Goal: Task Accomplishment & Management: Complete application form

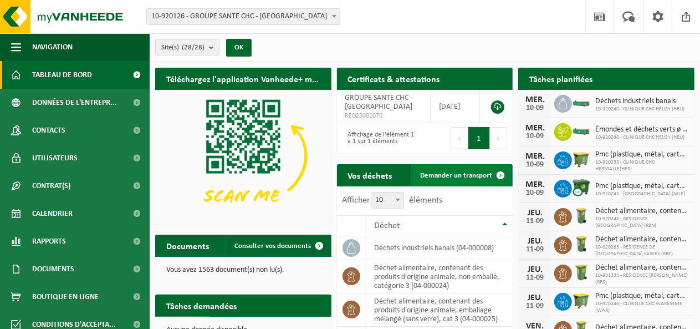
click at [480, 173] on span "Demander un transport" at bounding box center [456, 175] width 72 height 7
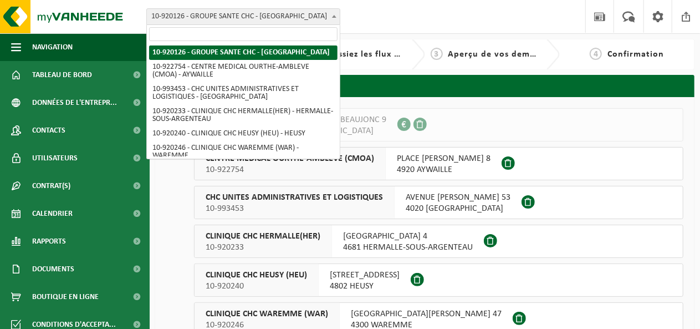
click at [334, 15] on b at bounding box center [334, 16] width 4 height 3
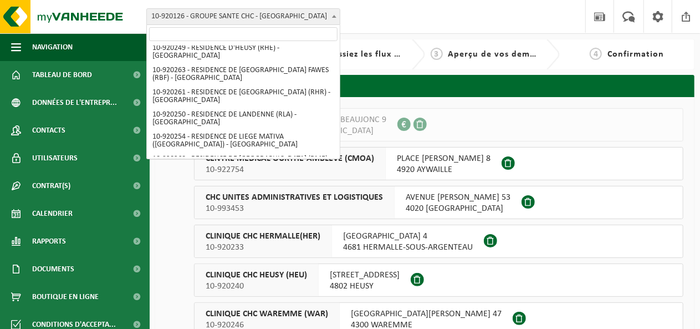
scroll to position [306, 0]
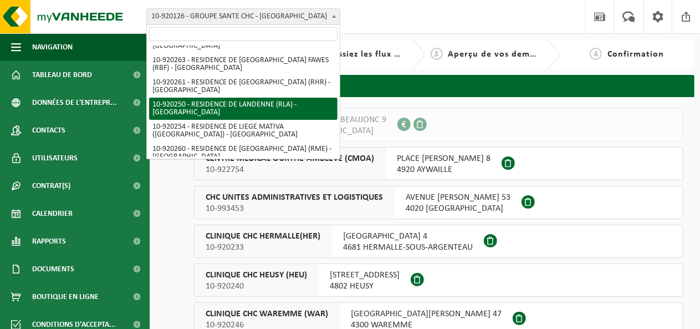
select select "129453"
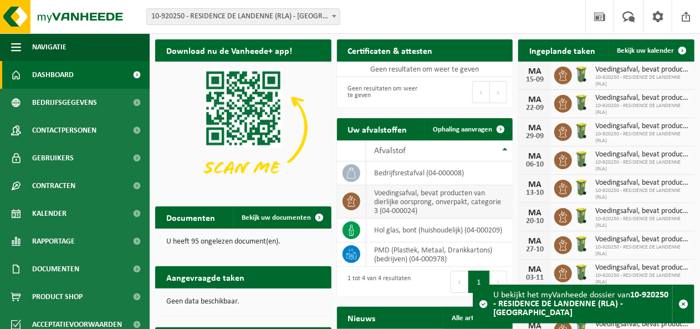
scroll to position [55, 0]
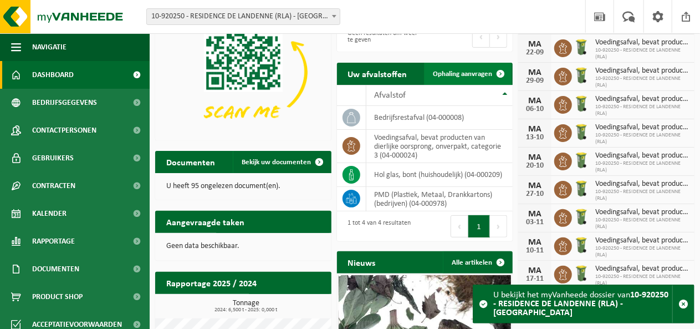
click at [447, 75] on span "Ophaling aanvragen" at bounding box center [462, 73] width 59 height 7
click at [499, 72] on span at bounding box center [500, 74] width 22 height 22
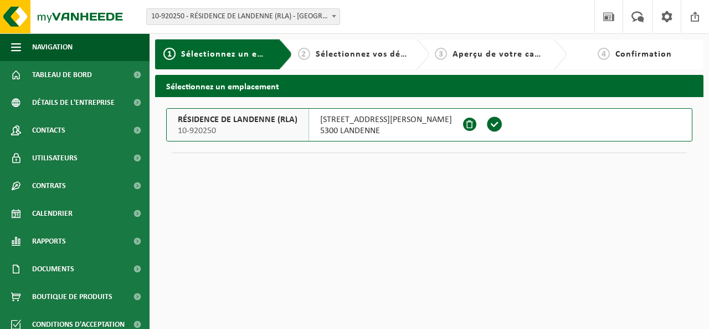
click at [486, 123] on span at bounding box center [494, 124] width 17 height 17
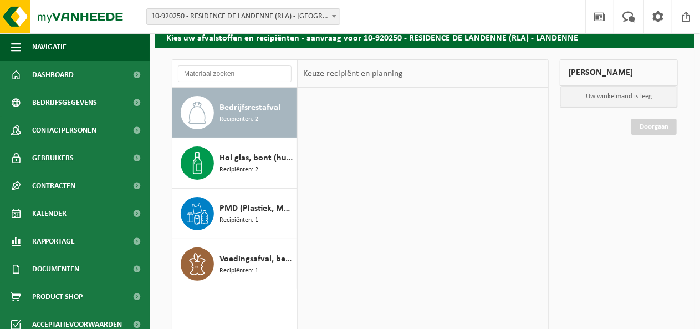
scroll to position [55, 0]
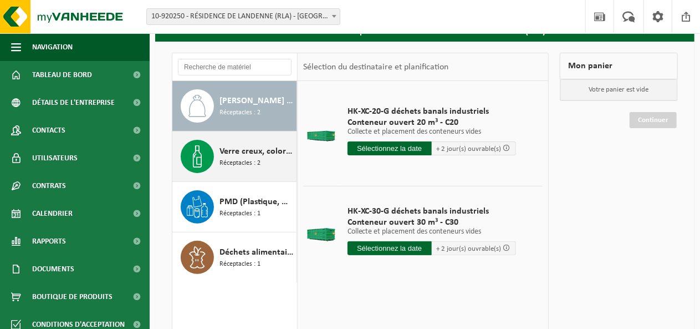
click at [254, 160] on font "Réceptacles : 2" at bounding box center [239, 163] width 41 height 7
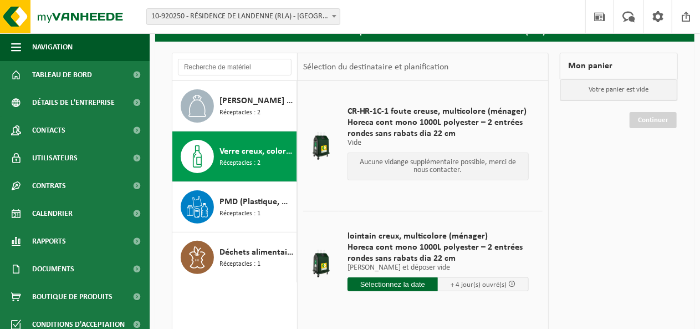
click at [381, 282] on input "text" at bounding box center [392, 284] width 91 height 14
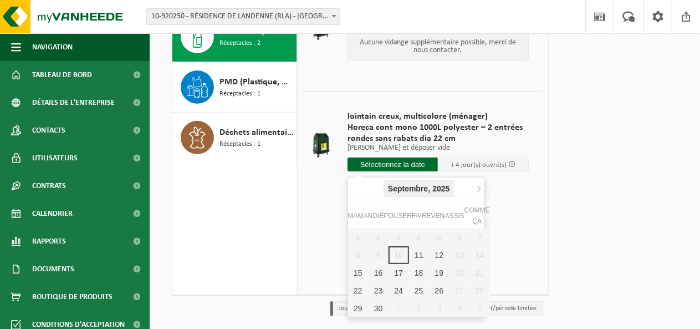
scroll to position [211, 0]
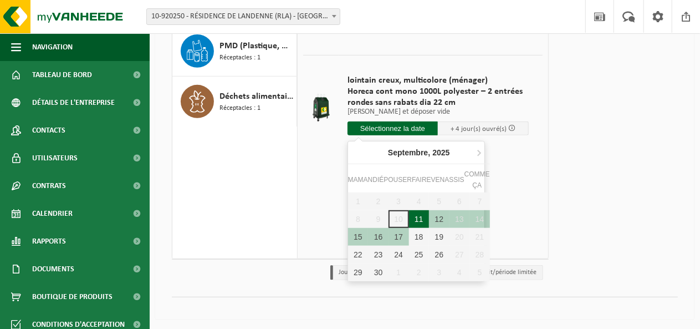
click at [415, 218] on font "11" at bounding box center [418, 218] width 9 height 9
type input "Van 2025-09-11"
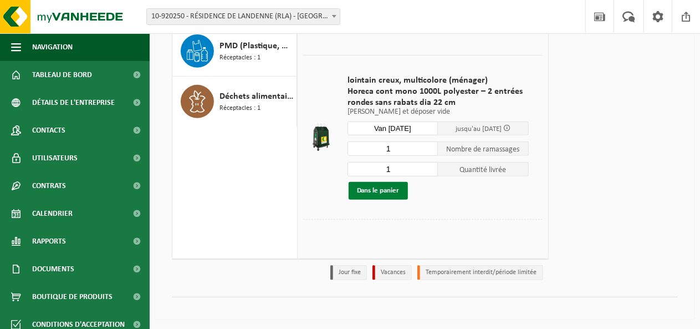
click at [394, 189] on font "Dans le panier" at bounding box center [378, 190] width 43 height 7
click at [377, 188] on font "Dans le panier" at bounding box center [378, 190] width 43 height 7
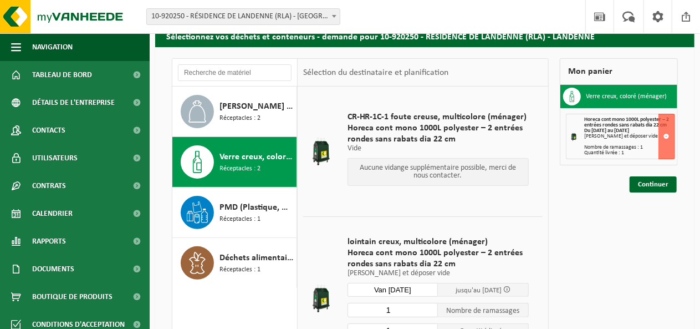
scroll to position [0, 0]
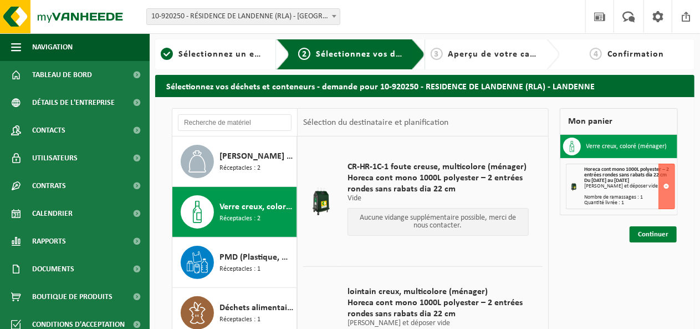
click at [663, 231] on font "Continuer" at bounding box center [653, 233] width 30 height 7
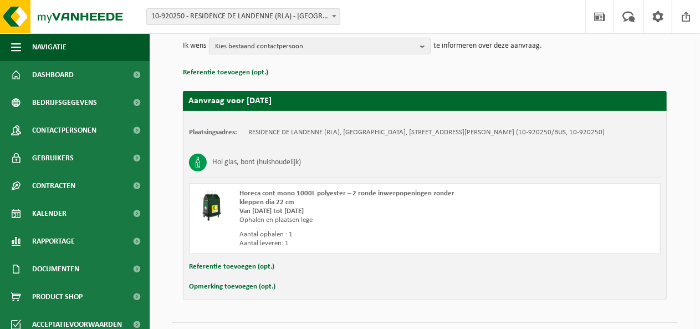
scroll to position [163, 0]
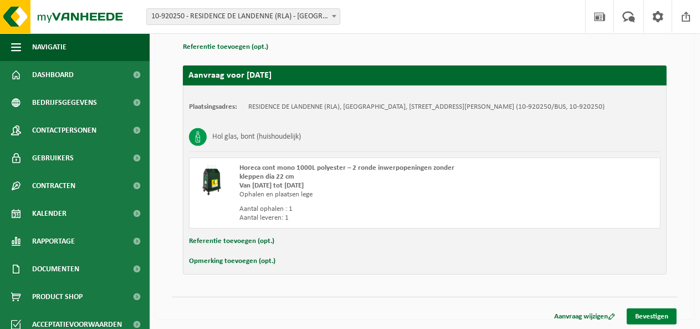
click at [637, 315] on link "Bevestigen" at bounding box center [652, 316] width 50 height 16
